Goal: Task Accomplishment & Management: Complete application form

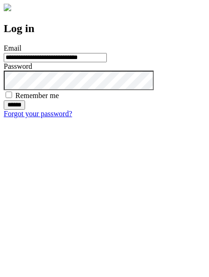
type input "**********"
click at [25, 110] on input "******" at bounding box center [14, 105] width 21 height 9
